Goal: Information Seeking & Learning: Learn about a topic

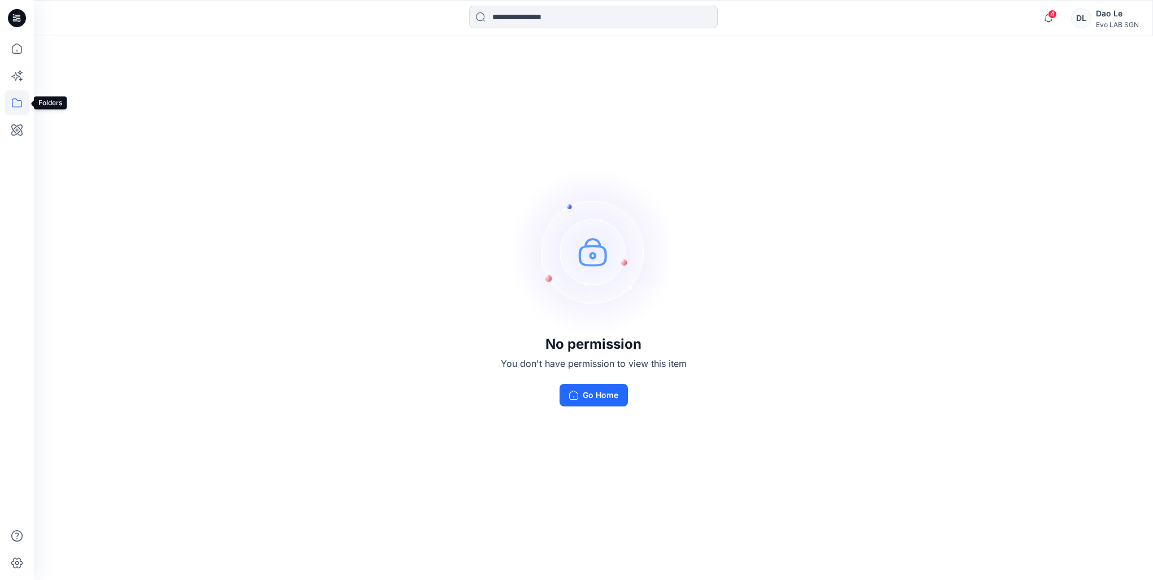
click at [16, 107] on icon at bounding box center [17, 102] width 25 height 25
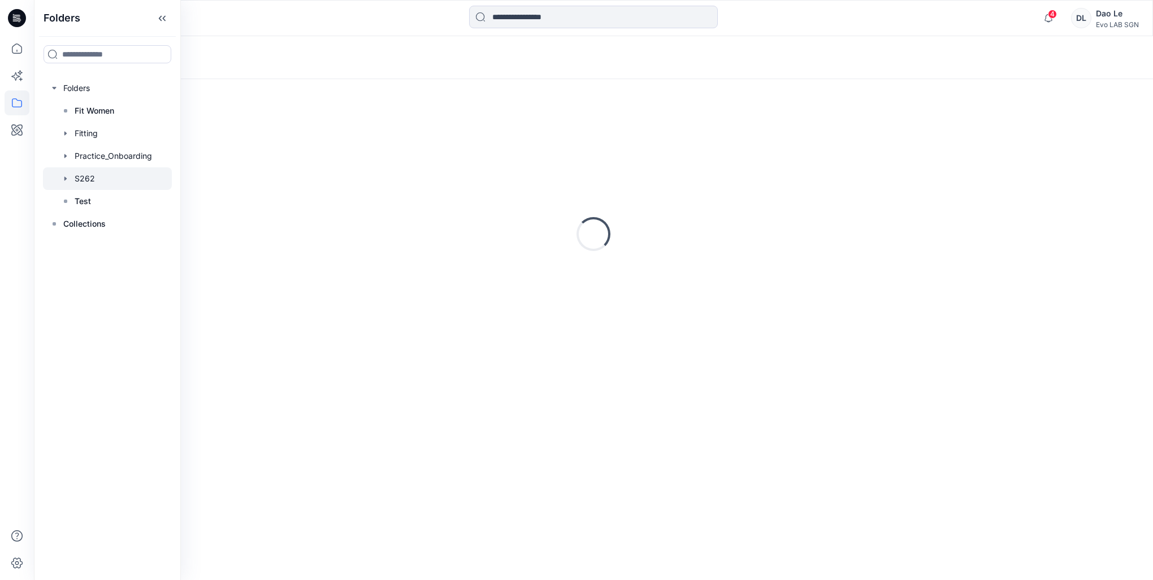
click at [79, 181] on div at bounding box center [107, 178] width 129 height 23
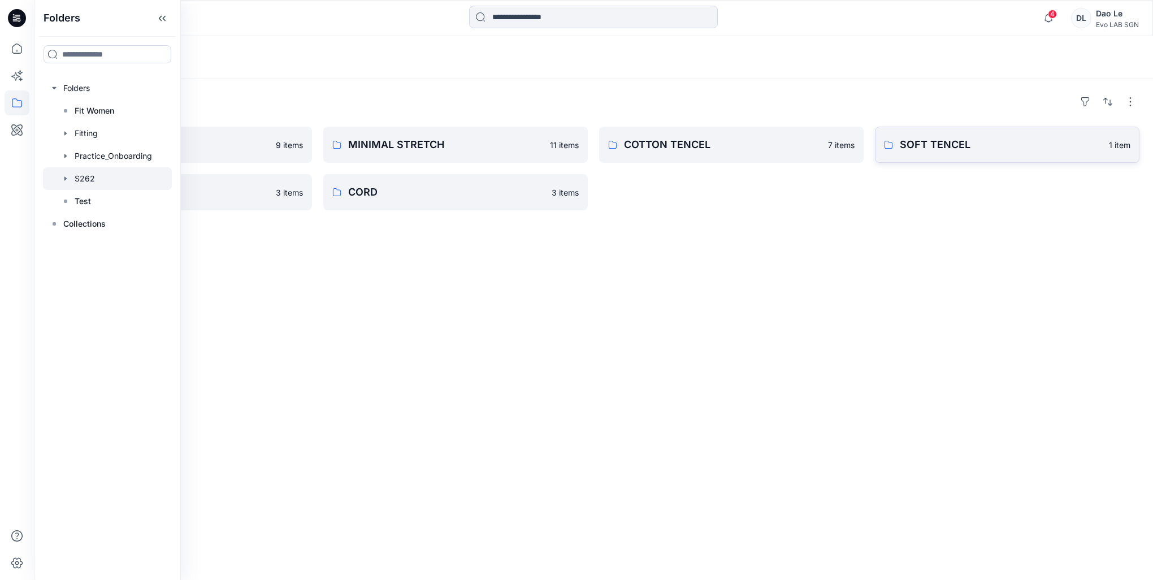
click at [950, 143] on p "SOFT TENCEL" at bounding box center [1001, 145] width 202 height 16
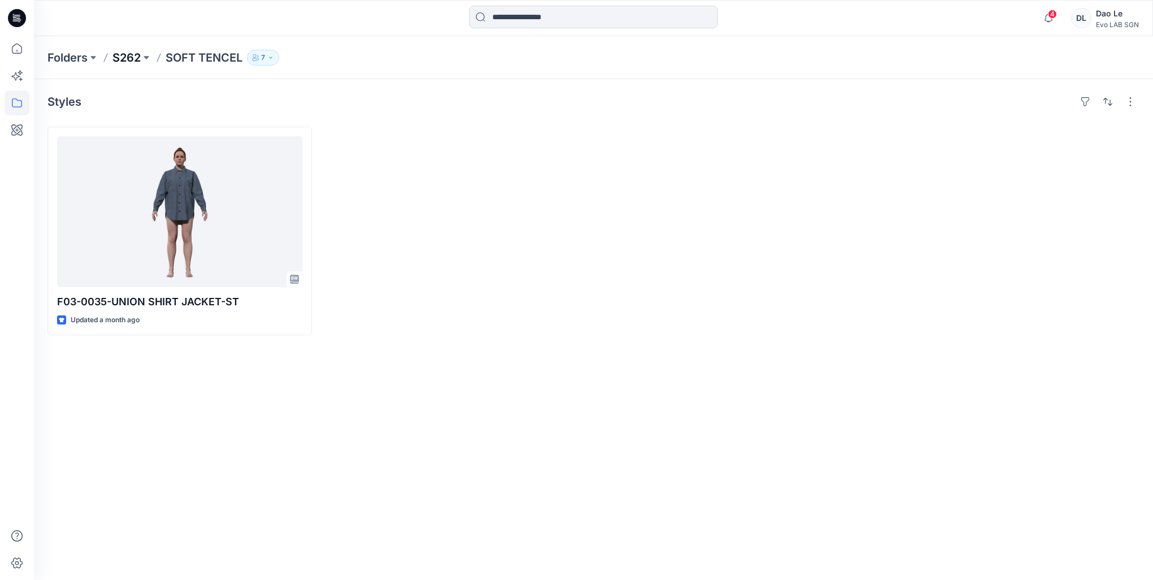
click at [132, 58] on p "S262" at bounding box center [126, 58] width 28 height 16
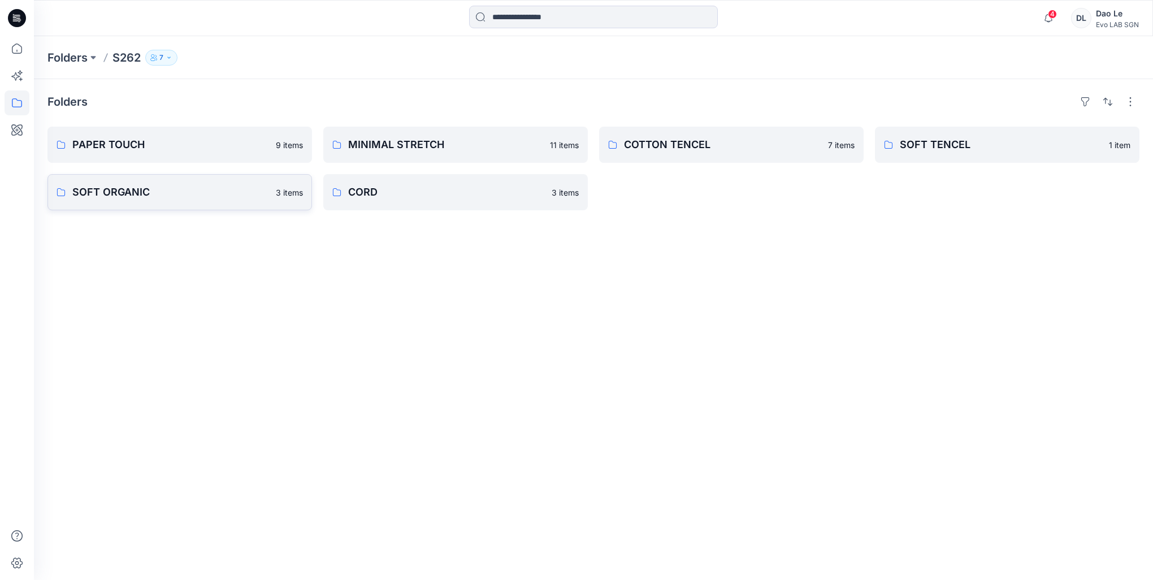
click at [154, 191] on p "SOFT ORGANIC" at bounding box center [170, 192] width 197 height 16
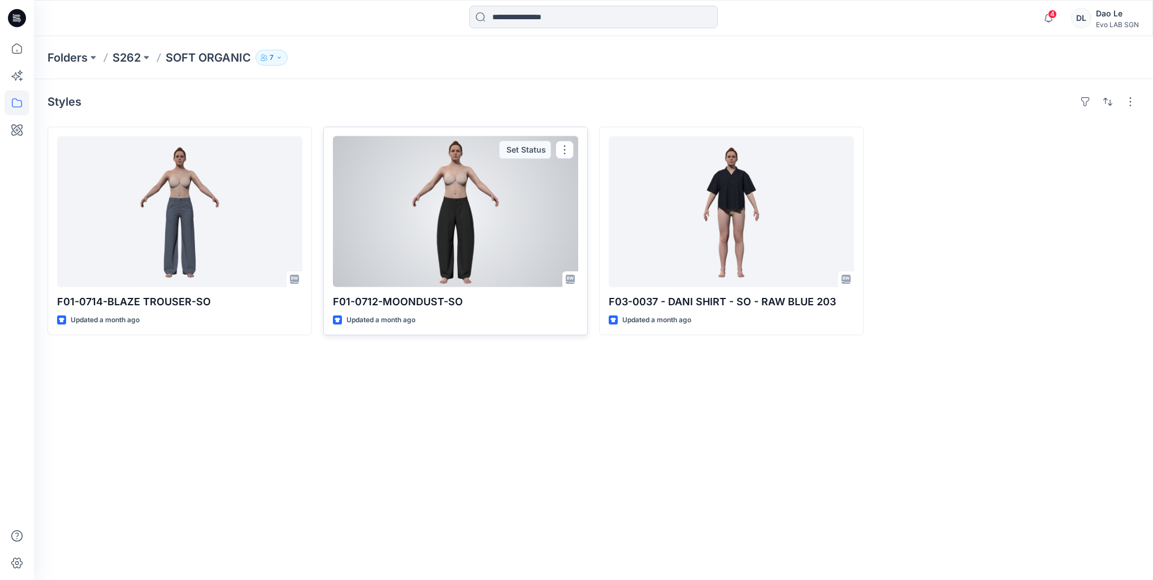
click at [493, 255] on div at bounding box center [455, 211] width 245 height 151
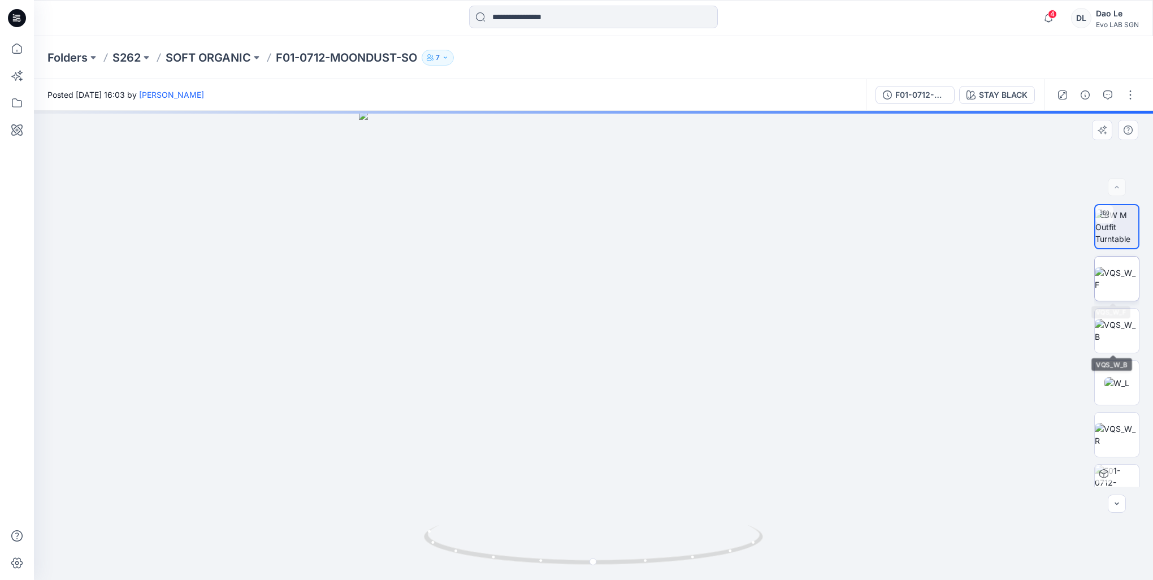
click at [1111, 285] on img at bounding box center [1117, 279] width 44 height 24
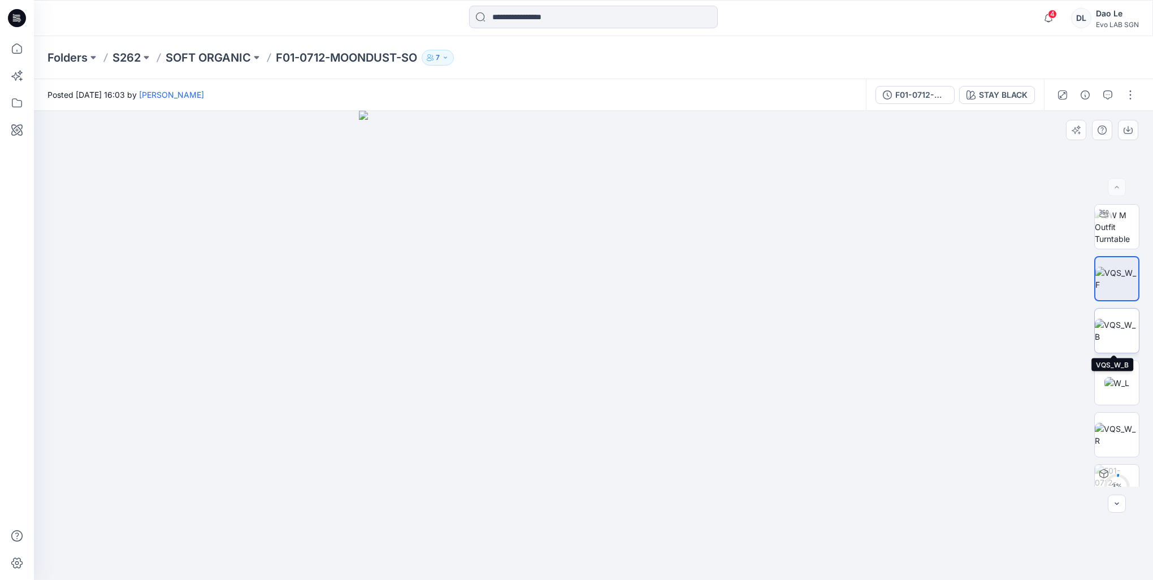
click at [1113, 327] on img at bounding box center [1117, 331] width 44 height 24
click at [1117, 387] on img at bounding box center [1116, 383] width 25 height 12
drag, startPoint x: 789, startPoint y: 474, endPoint x: 802, endPoint y: 443, distance: 34.2
click at [804, 443] on img at bounding box center [625, 80] width 1471 height 1000
drag, startPoint x: 788, startPoint y: 460, endPoint x: 817, endPoint y: 457, distance: 29.0
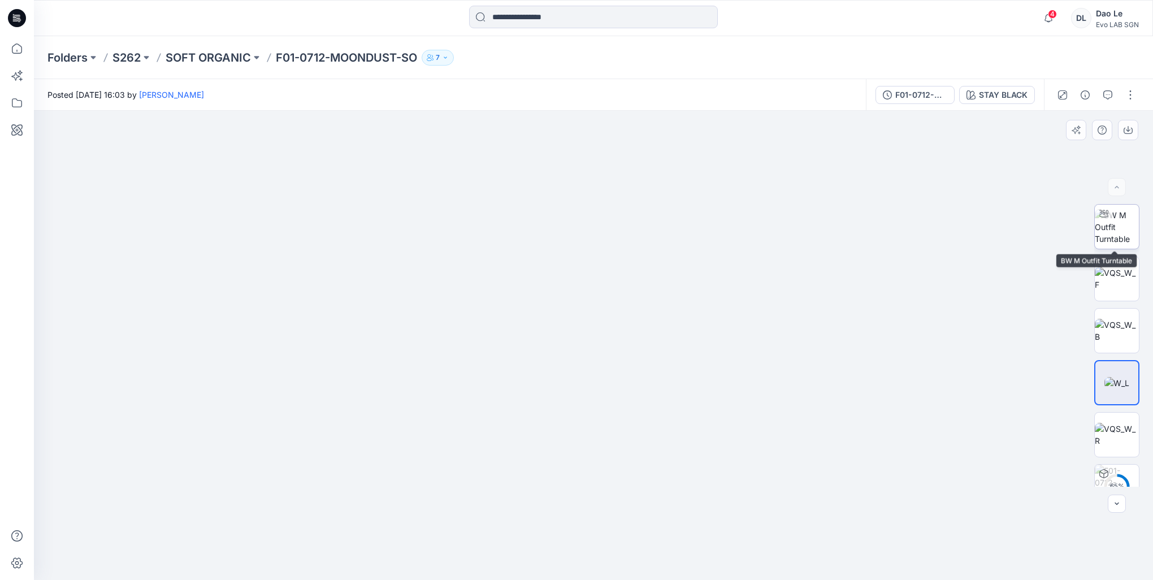
click at [1112, 237] on img at bounding box center [1117, 227] width 44 height 36
drag, startPoint x: 808, startPoint y: 494, endPoint x: 772, endPoint y: 485, distance: 37.3
click at [744, 497] on img at bounding box center [593, 218] width 984 height 724
drag, startPoint x: 773, startPoint y: 479, endPoint x: 737, endPoint y: 349, distance: 134.8
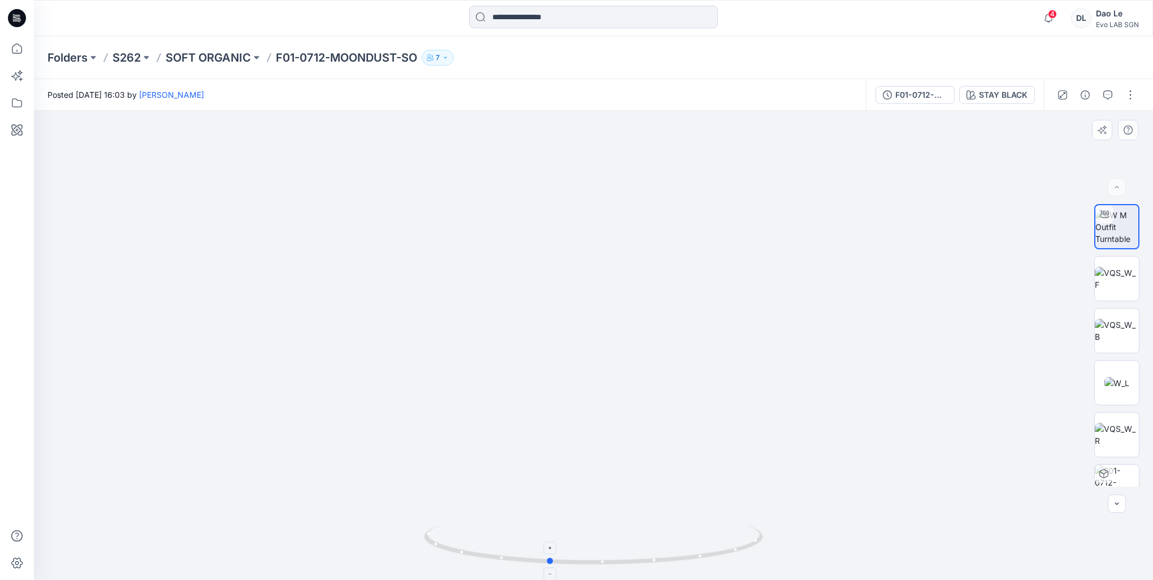
drag, startPoint x: 731, startPoint y: 554, endPoint x: 686, endPoint y: 561, distance: 45.2
click at [686, 561] on icon at bounding box center [595, 546] width 342 height 42
drag, startPoint x: 674, startPoint y: 365, endPoint x: 683, endPoint y: 390, distance: 27.0
click at [677, 371] on img at bounding box center [593, 35] width 1190 height 1087
drag, startPoint x: 682, startPoint y: 424, endPoint x: 673, endPoint y: 476, distance: 52.9
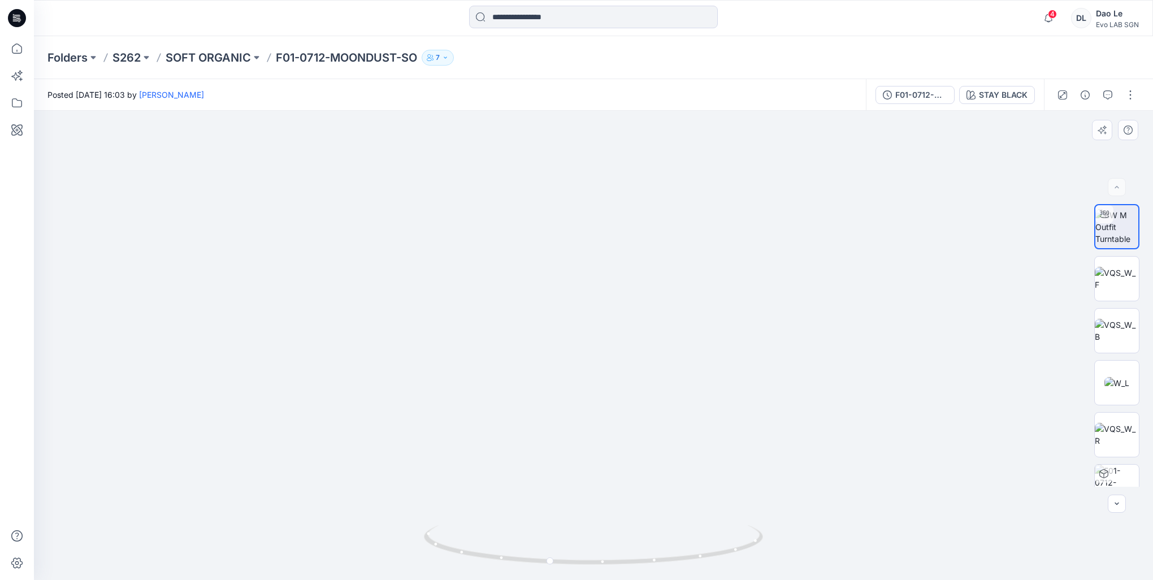
click at [666, 514] on img at bounding box center [577, 92] width 1190 height 975
drag, startPoint x: 647, startPoint y: 328, endPoint x: 635, endPoint y: 356, distance: 30.4
click at [635, 356] on img at bounding box center [563, 110] width 1190 height 939
drag, startPoint x: 580, startPoint y: 363, endPoint x: 636, endPoint y: 445, distance: 99.4
click at [636, 445] on img at bounding box center [476, 60] width 1499 height 1039
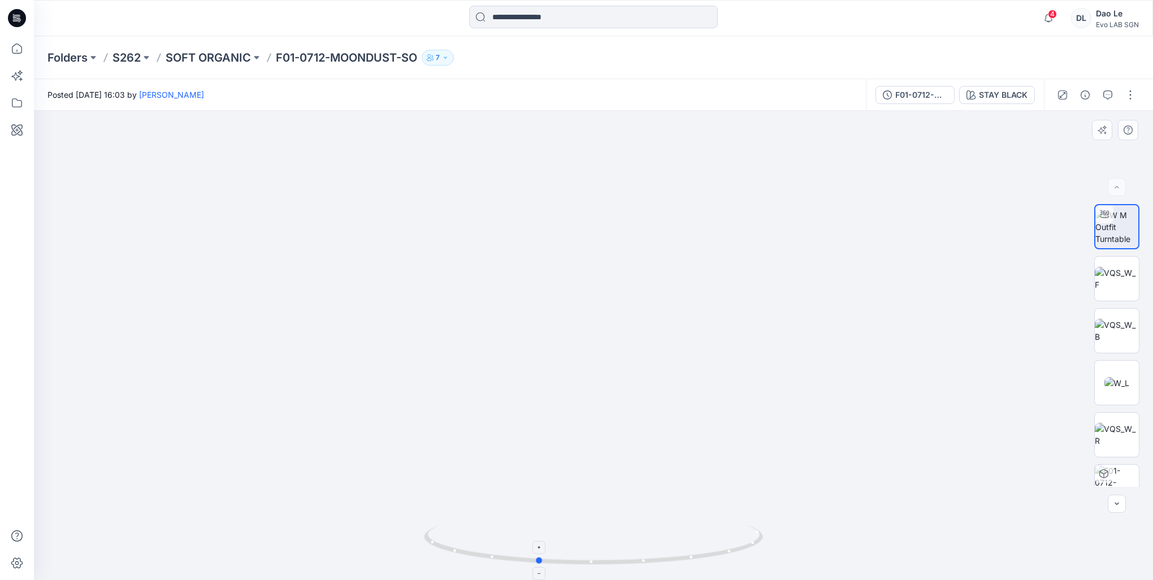
drag, startPoint x: 659, startPoint y: 562, endPoint x: 648, endPoint y: 563, distance: 11.3
click at [648, 563] on icon at bounding box center [595, 546] width 342 height 42
drag, startPoint x: 641, startPoint y: 399, endPoint x: 697, endPoint y: 460, distance: 82.8
click at [690, 375] on img at bounding box center [501, 55] width 1499 height 1050
drag, startPoint x: 683, startPoint y: 562, endPoint x: 591, endPoint y: 564, distance: 91.6
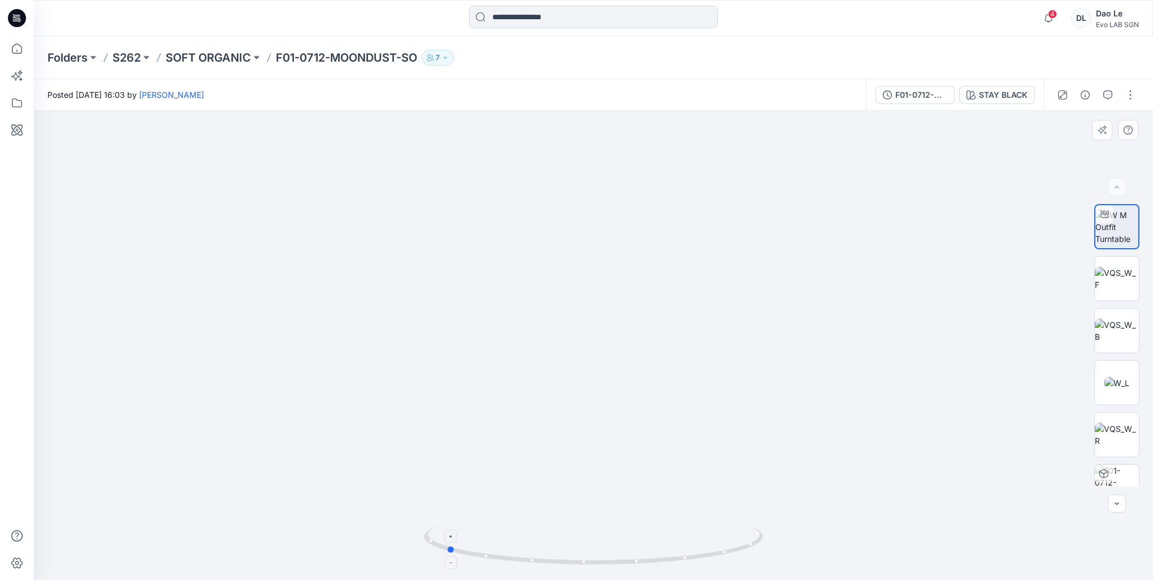
click at [591, 564] on icon at bounding box center [595, 546] width 342 height 42
drag, startPoint x: 314, startPoint y: 343, endPoint x: 328, endPoint y: 350, distance: 15.9
click at [328, 350] on img at bounding box center [511, 57] width 1499 height 1047
drag, startPoint x: 328, startPoint y: 350, endPoint x: 380, endPoint y: 335, distance: 53.7
drag, startPoint x: 543, startPoint y: 566, endPoint x: 796, endPoint y: 569, distance: 252.7
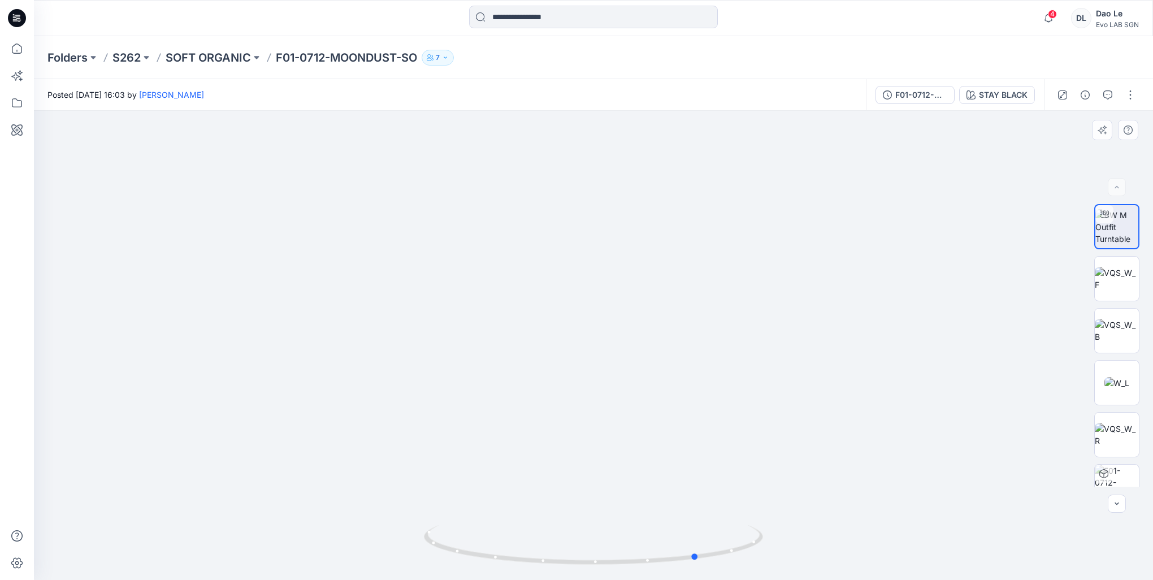
click at [796, 569] on div at bounding box center [593, 345] width 1119 height 469
drag, startPoint x: 680, startPoint y: 561, endPoint x: 796, endPoint y: 558, distance: 116.5
click at [796, 558] on div at bounding box center [593, 345] width 1119 height 469
drag, startPoint x: 417, startPoint y: 422, endPoint x: 456, endPoint y: 367, distance: 66.8
